Goal: Task Accomplishment & Management: Manage account settings

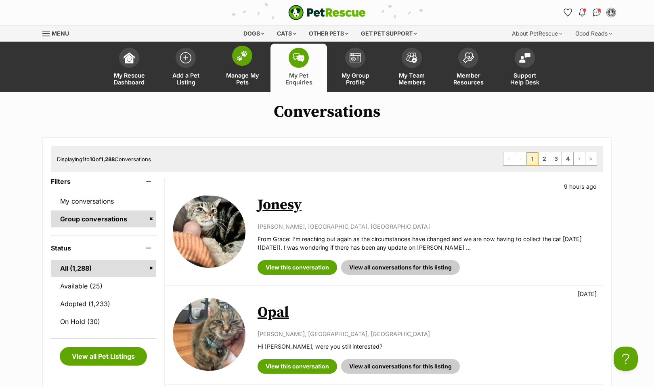
click at [247, 67] on link "Manage My Pets" at bounding box center [242, 68] width 57 height 48
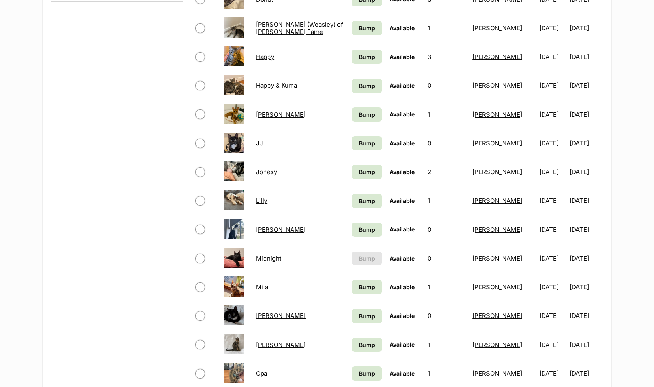
scroll to position [450, 0]
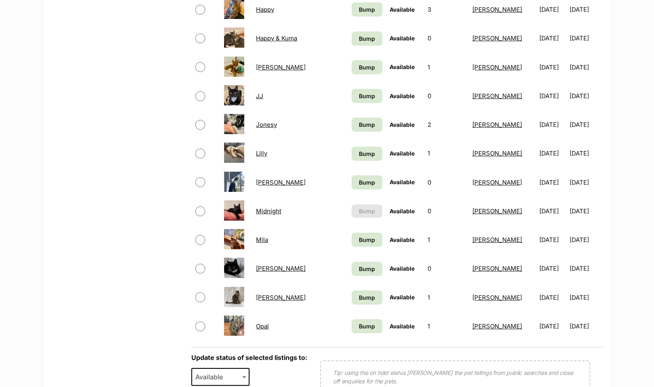
click at [266, 301] on link "[PERSON_NAME]" at bounding box center [281, 297] width 50 height 8
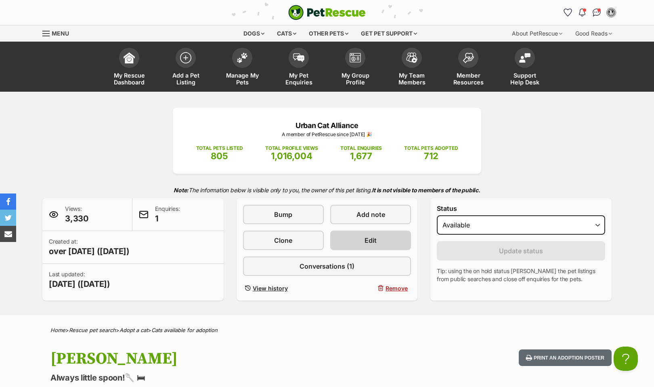
click at [373, 242] on span "Edit" at bounding box center [370, 240] width 12 height 10
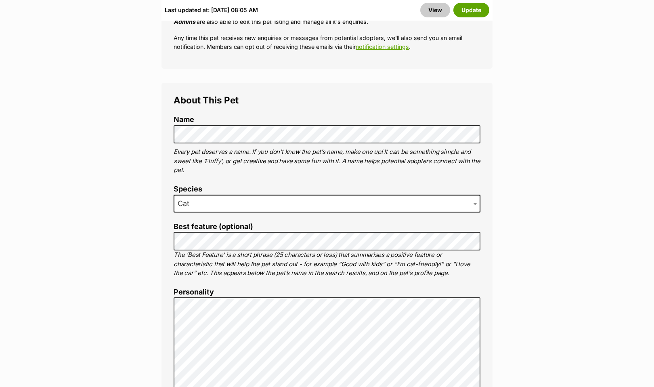
scroll to position [408, 0]
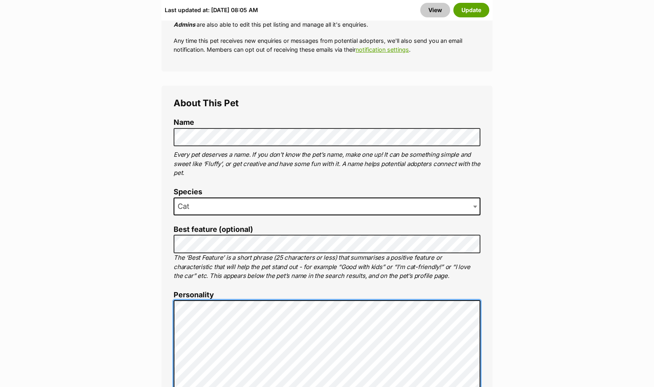
scroll to position [401, 0]
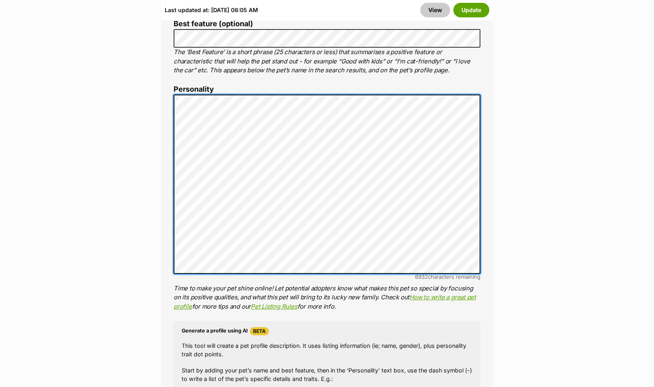
scroll to position [607, 0]
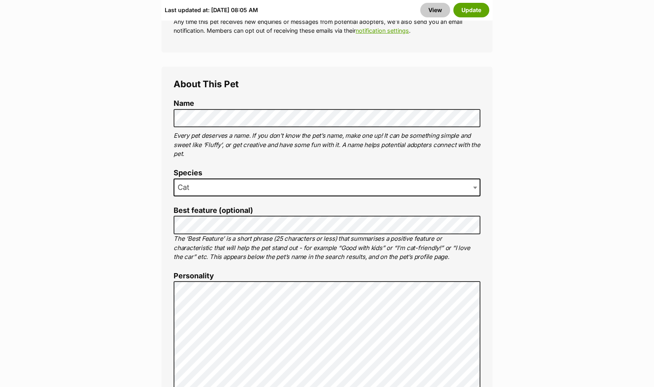
scroll to position [415, 0]
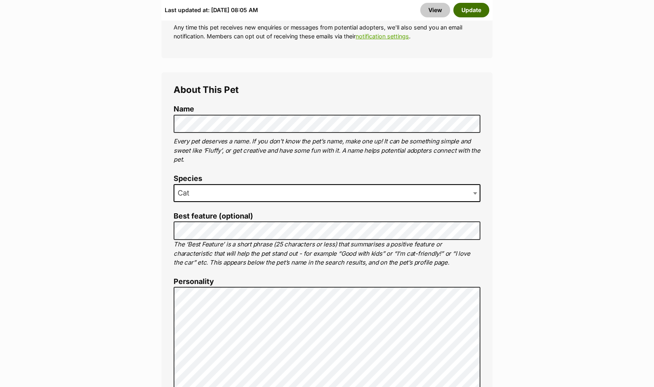
click at [477, 10] on button "Update" at bounding box center [471, 10] width 36 height 15
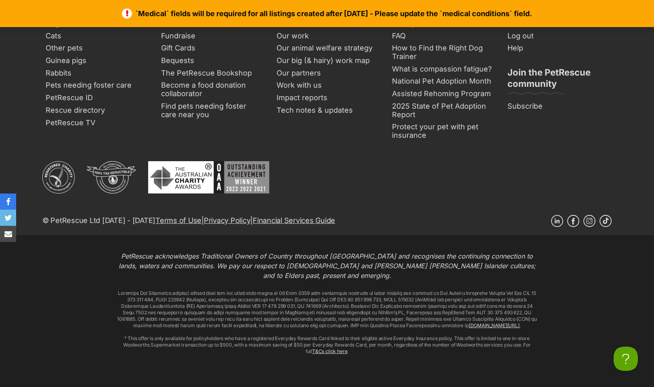
scroll to position [1591, 0]
